Goal: Navigation & Orientation: Understand site structure

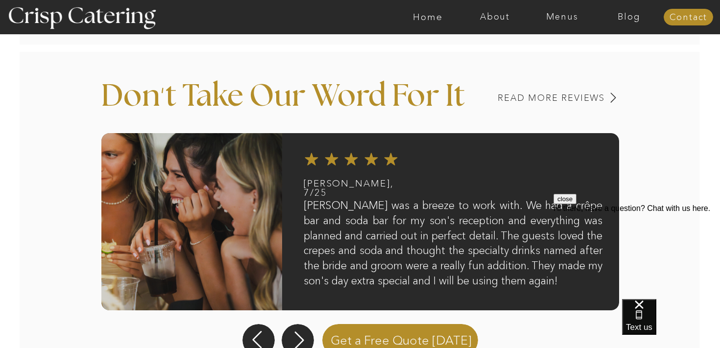
scroll to position [765, 0]
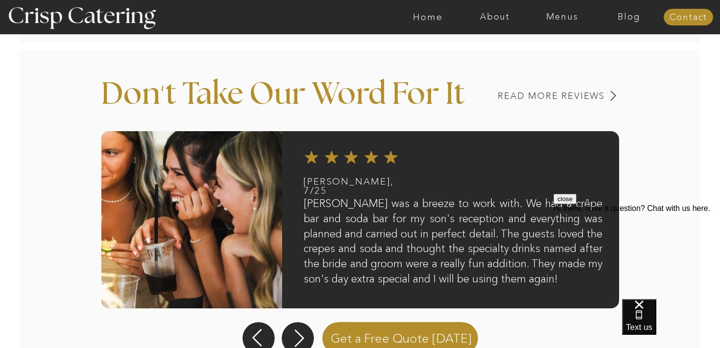
click at [581, 204] on div at bounding box center [636, 204] width 166 height 0
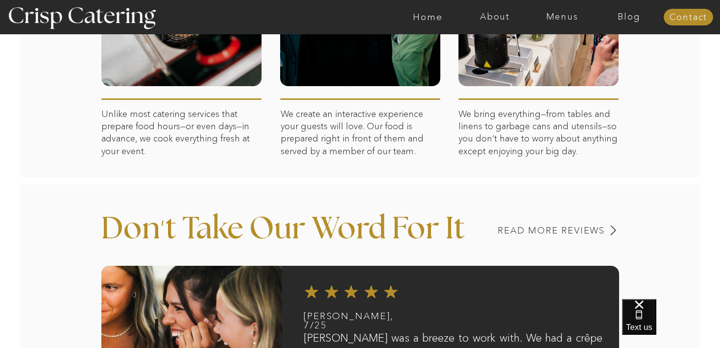
scroll to position [0, 0]
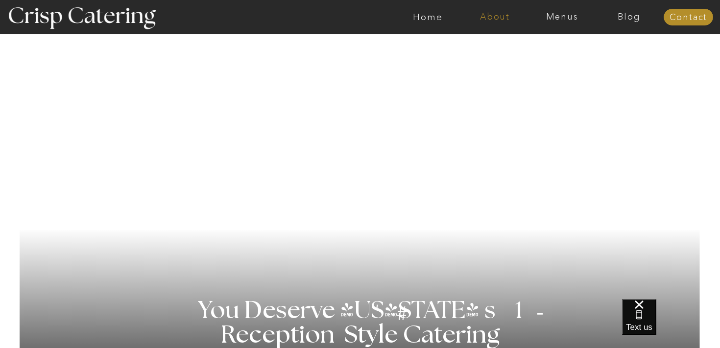
click at [489, 15] on nav "About" at bounding box center [494, 17] width 67 height 10
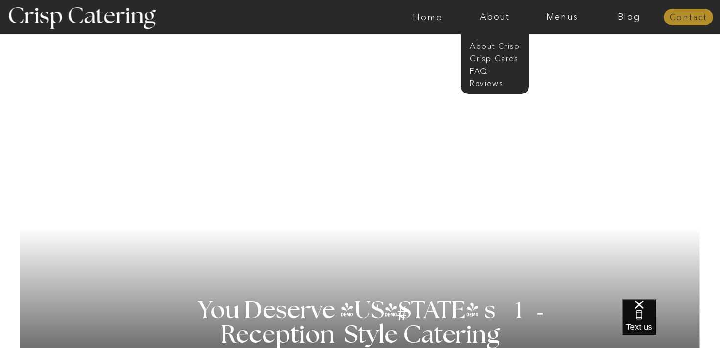
click at [683, 17] on nav "Contact" at bounding box center [687, 18] width 49 height 10
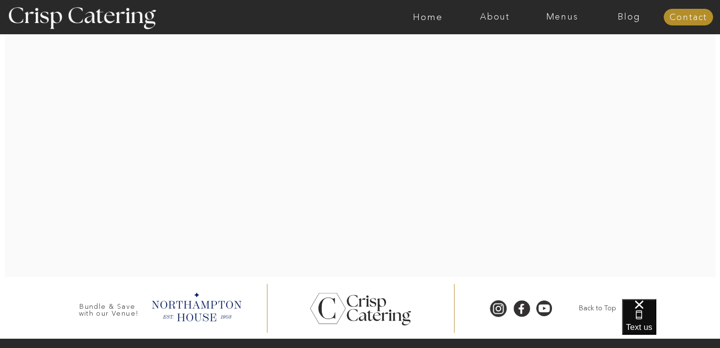
scroll to position [330, 0]
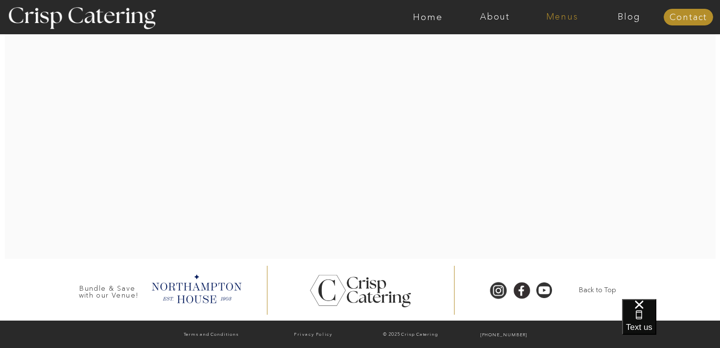
click at [548, 17] on nav "Menus" at bounding box center [561, 17] width 67 height 10
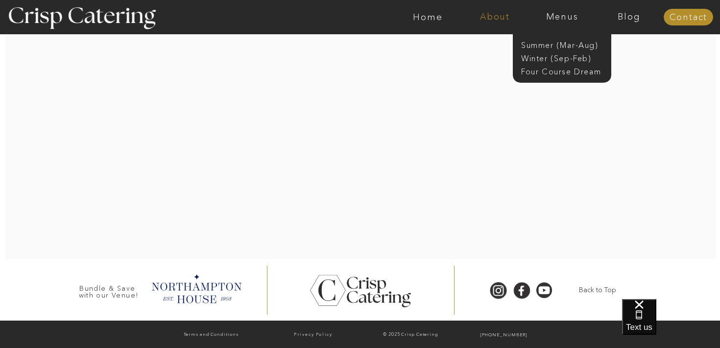
click at [508, 16] on nav "About" at bounding box center [494, 17] width 67 height 10
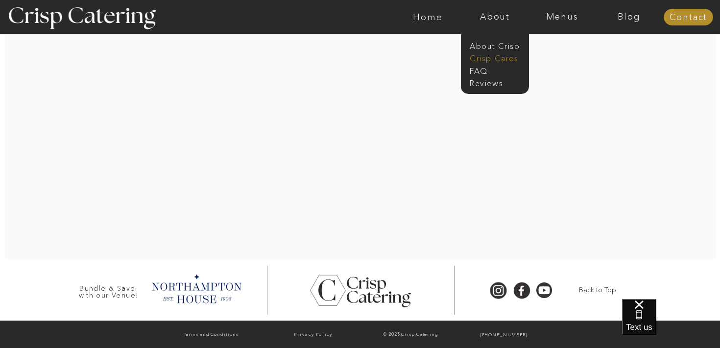
click at [479, 57] on nav "Crisp Cares" at bounding box center [497, 57] width 56 height 9
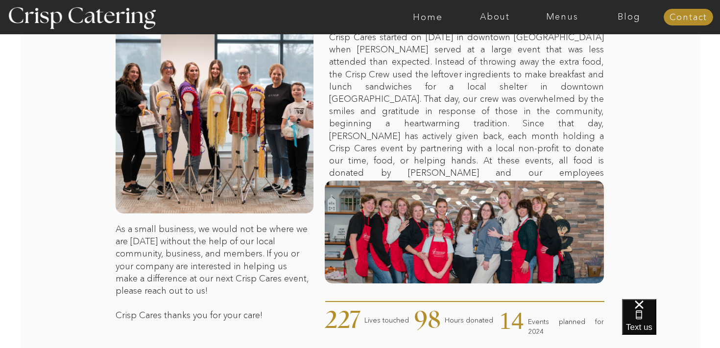
scroll to position [207, 0]
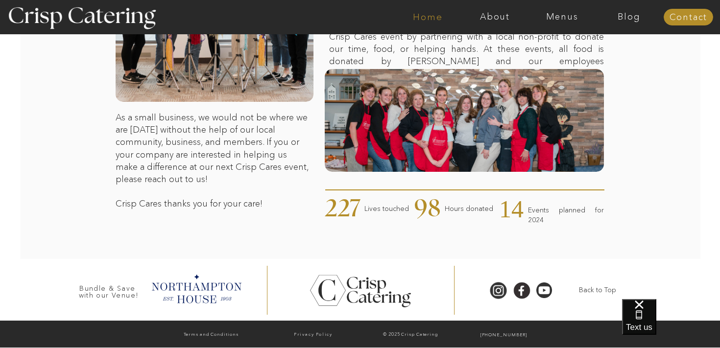
click at [421, 18] on nav "Home" at bounding box center [427, 17] width 67 height 10
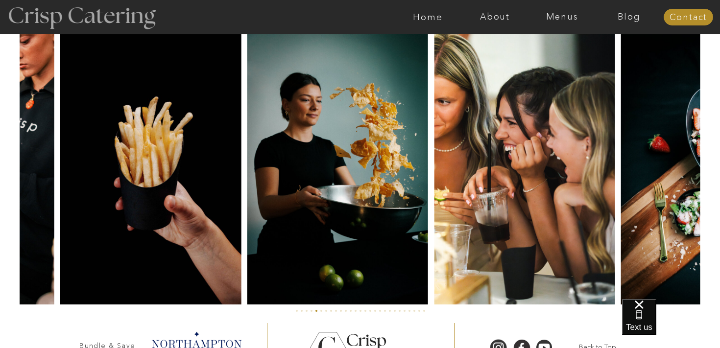
scroll to position [2238, 0]
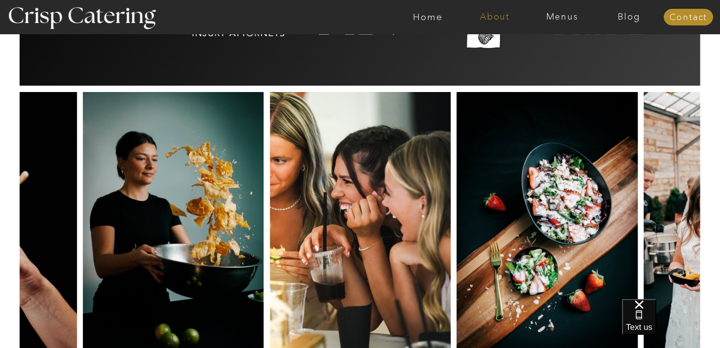
click at [500, 16] on nav "About" at bounding box center [494, 17] width 67 height 10
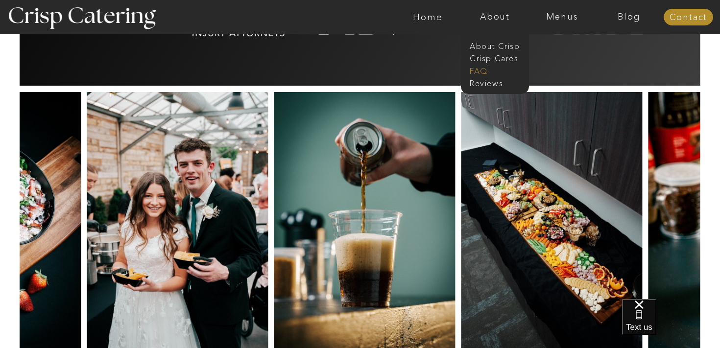
click at [477, 73] on nav "faq" at bounding box center [493, 70] width 49 height 9
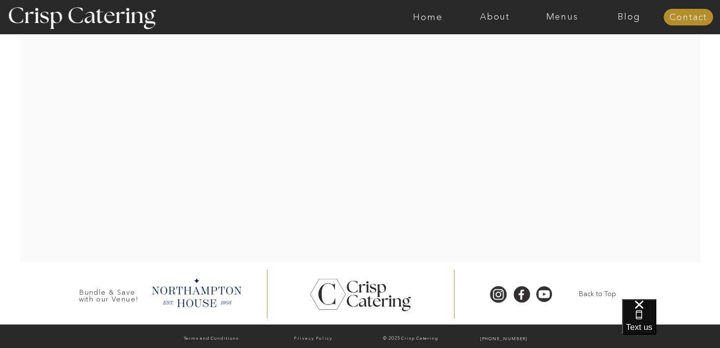
scroll to position [599, 0]
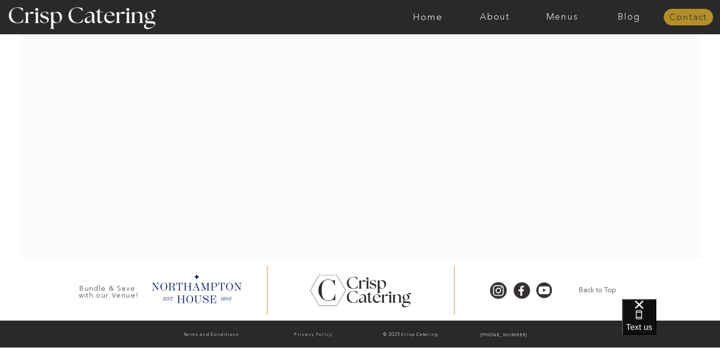
click at [678, 13] on nav "Contact" at bounding box center [687, 18] width 49 height 10
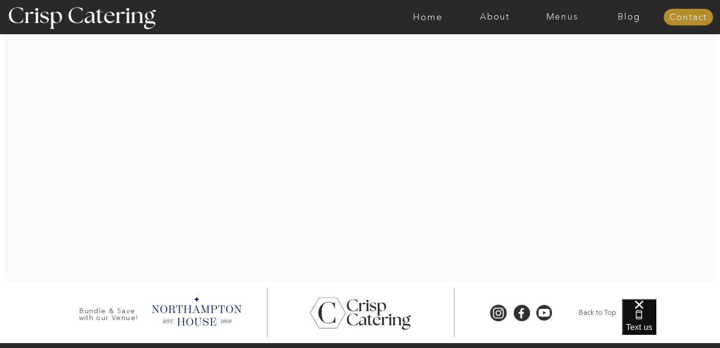
scroll to position [330, 0]
